Goal: Navigation & Orientation: Understand site structure

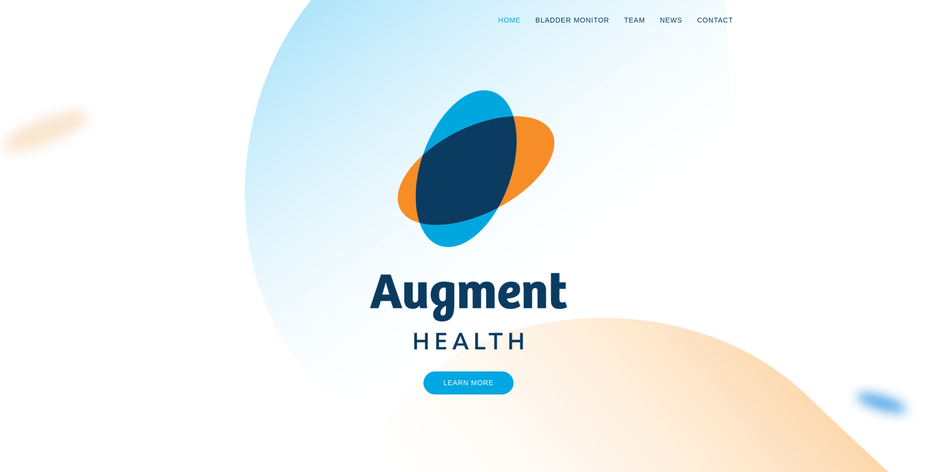
click at [524, 21] on link "Home" at bounding box center [509, 20] width 37 height 32
click at [593, 21] on link "Bladder Monitor" at bounding box center [572, 20] width 89 height 32
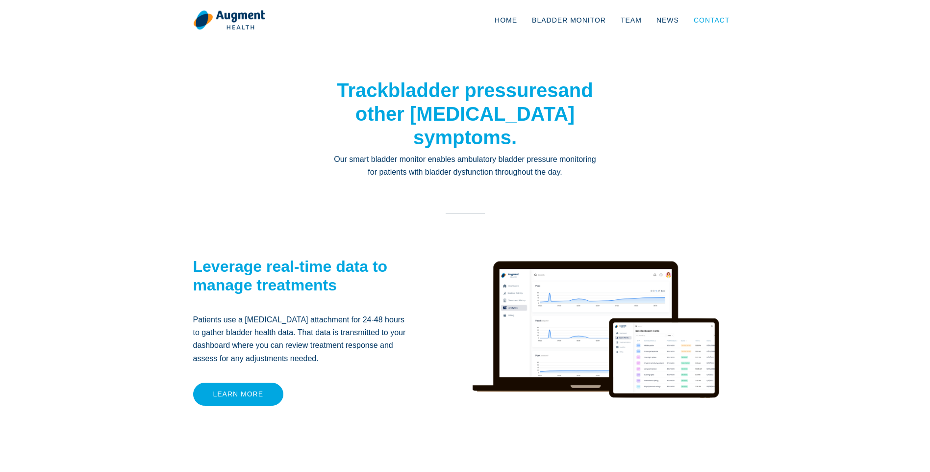
click at [702, 18] on link "Contact" at bounding box center [711, 20] width 51 height 32
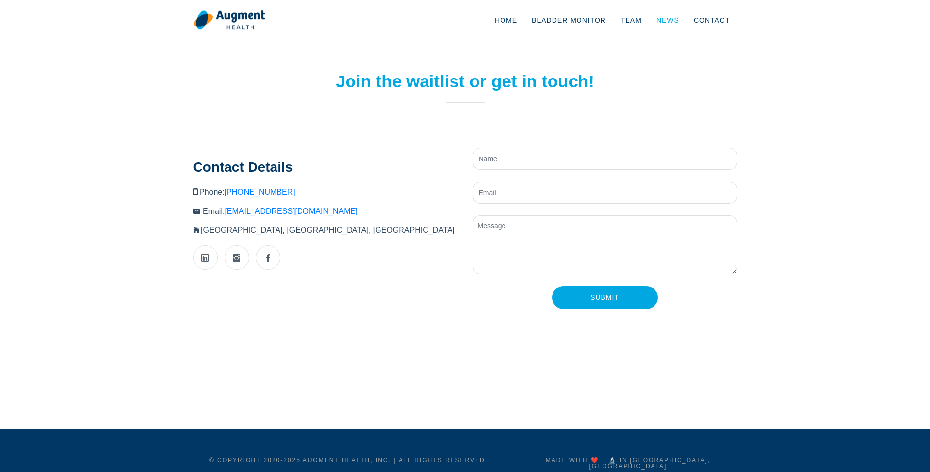
click at [673, 24] on link "News" at bounding box center [667, 20] width 37 height 32
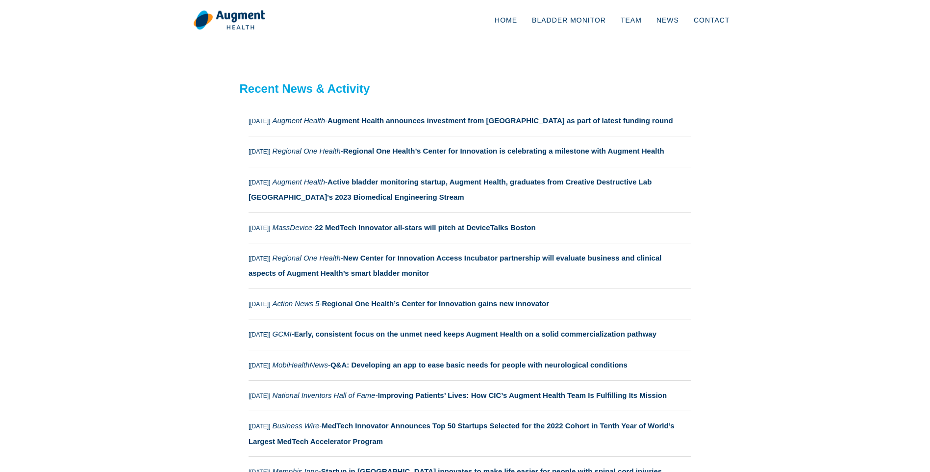
click at [813, 354] on section "Recent News & Activity [Feb 2024] Augment Health - Augment Health announces inv…" at bounding box center [465, 414] width 930 height 762
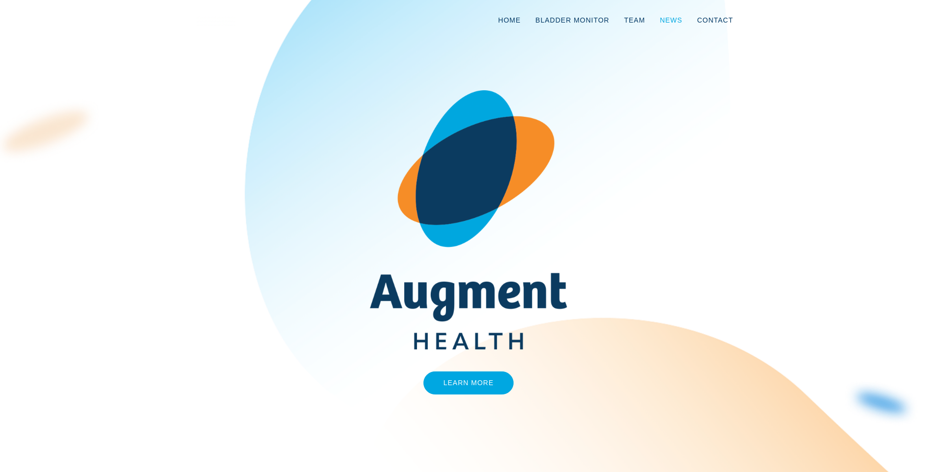
click at [670, 22] on link "News" at bounding box center [670, 20] width 37 height 32
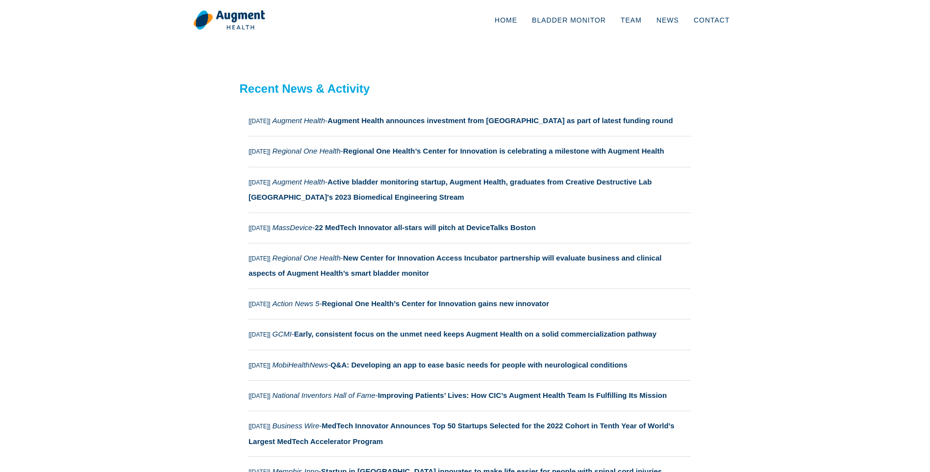
click at [794, 177] on section "Recent News & Activity [[DATE]] Augment Health - Augment Health announces inves…" at bounding box center [465, 414] width 930 height 762
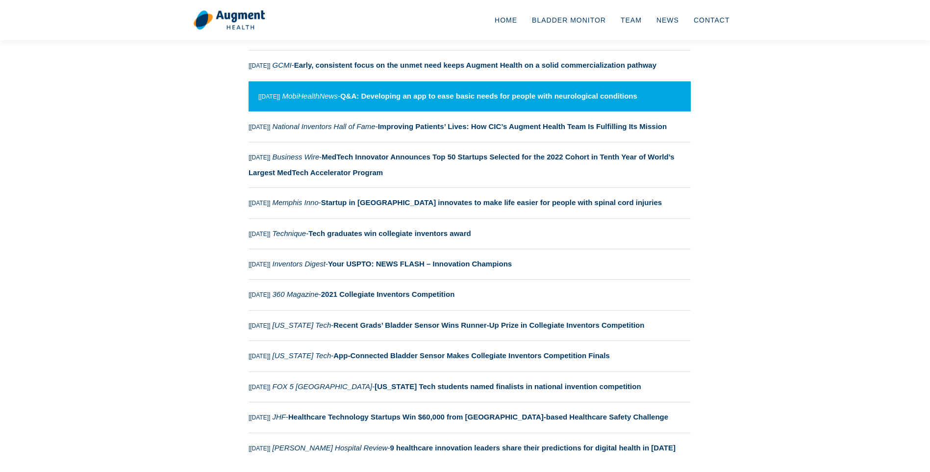
scroll to position [264, 0]
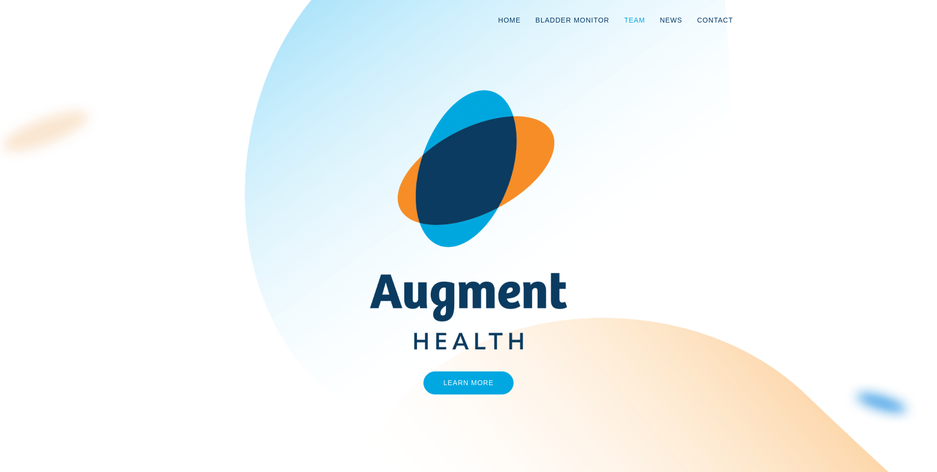
click at [647, 17] on link "Team" at bounding box center [635, 20] width 36 height 32
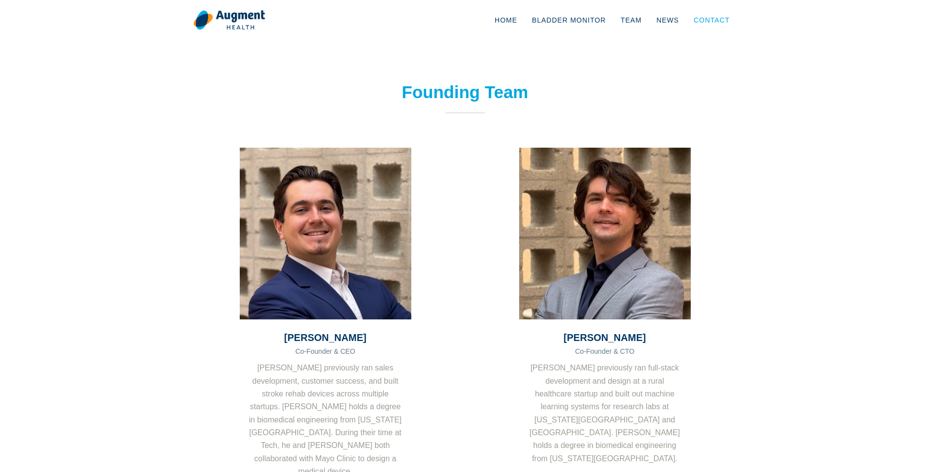
click at [707, 25] on link "Contact" at bounding box center [711, 20] width 51 height 32
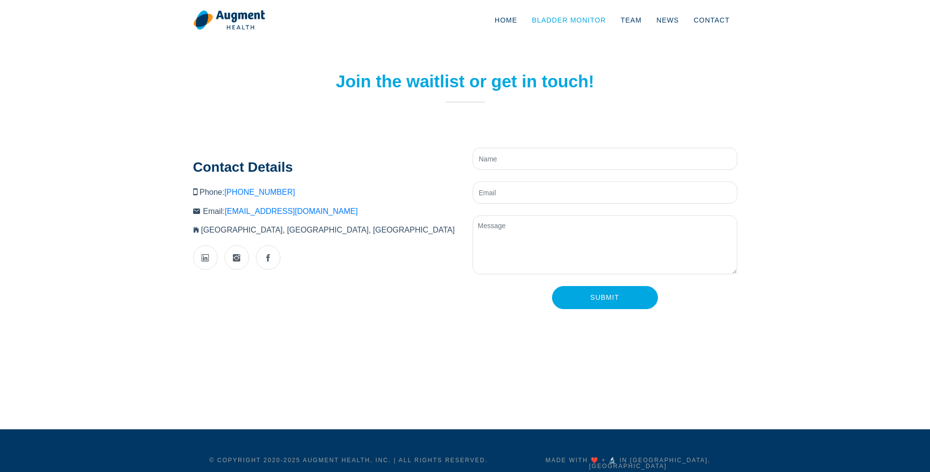
click at [602, 23] on link "Bladder Monitor" at bounding box center [568, 20] width 89 height 32
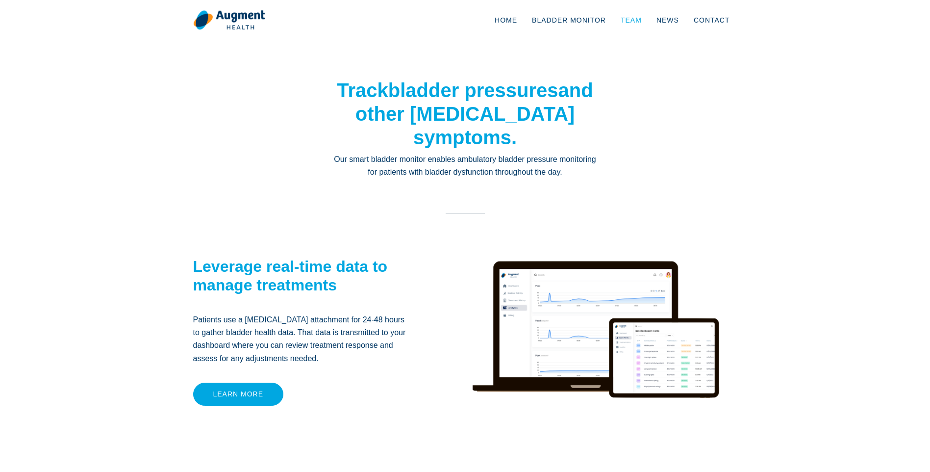
click at [636, 23] on link "Team" at bounding box center [631, 20] width 36 height 32
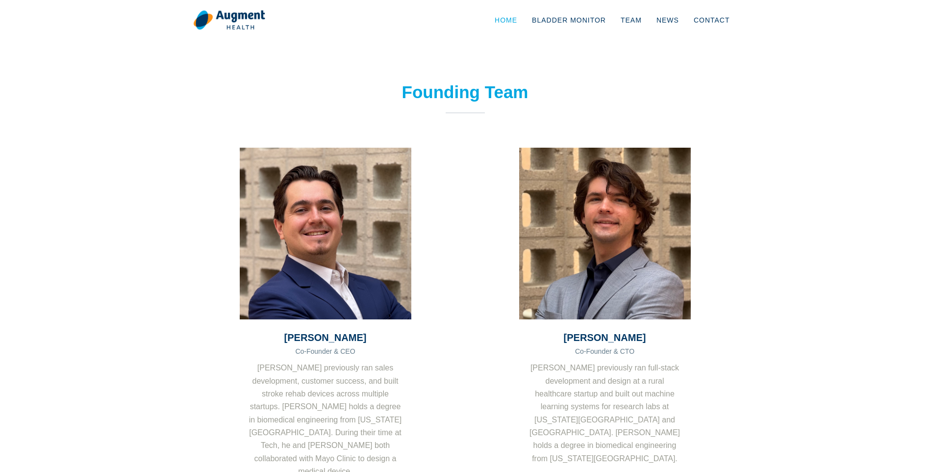
click at [522, 19] on link "Home" at bounding box center [505, 20] width 37 height 32
